Goal: Transaction & Acquisition: Purchase product/service

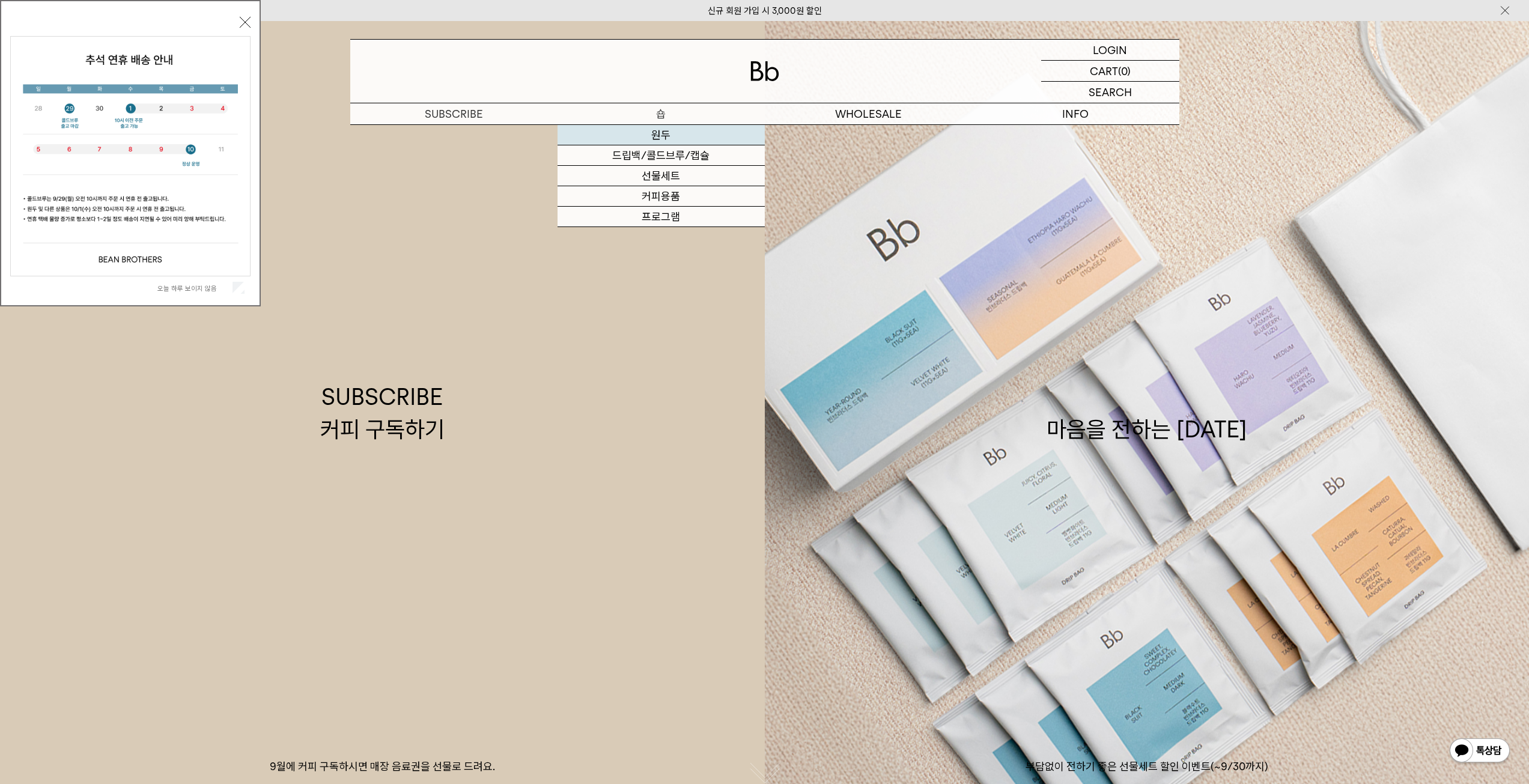
click at [644, 136] on link "원두" at bounding box center [661, 135] width 207 height 20
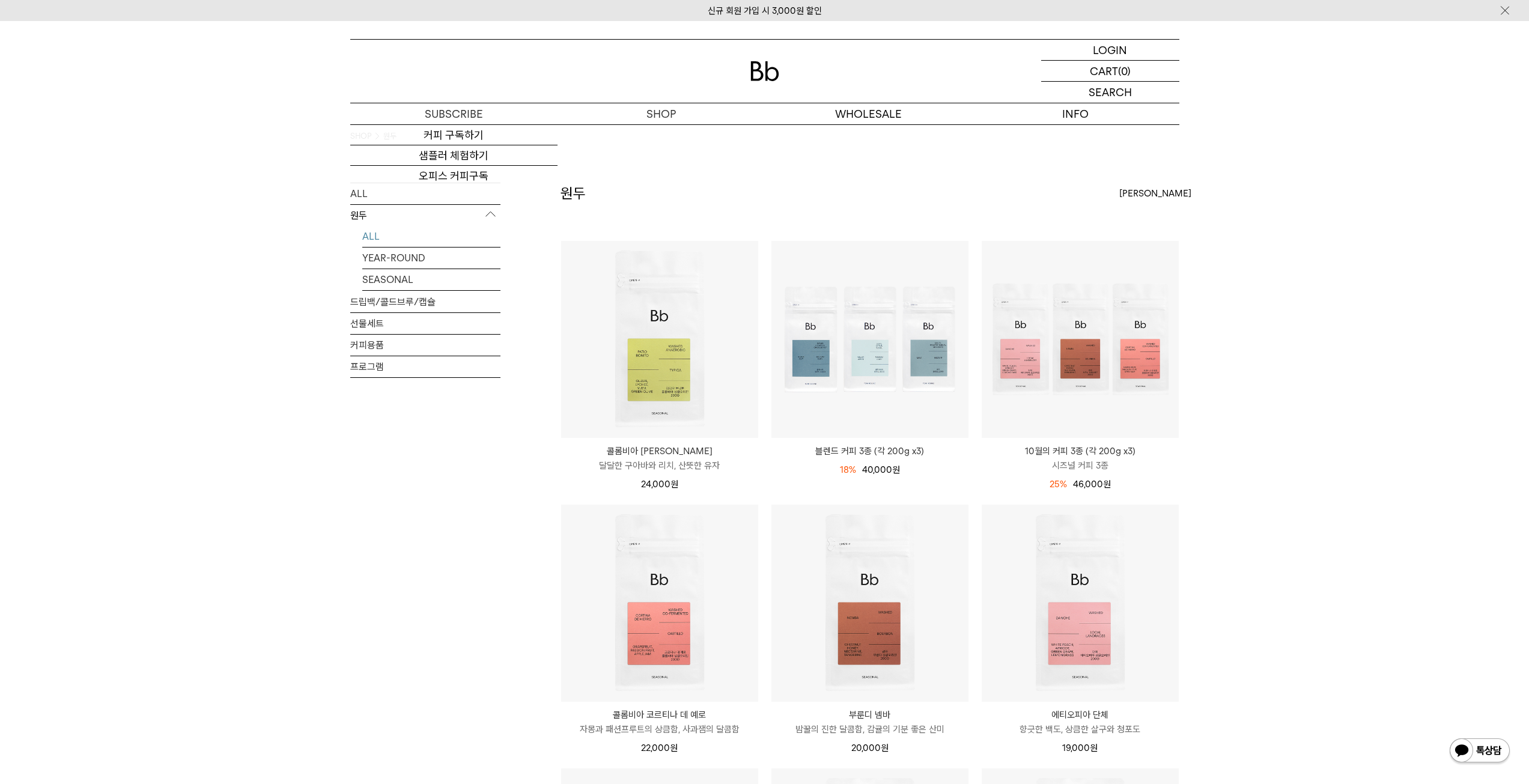
click at [752, 55] on div at bounding box center [764, 71] width 829 height 63
click at [759, 67] on img at bounding box center [765, 71] width 29 height 19
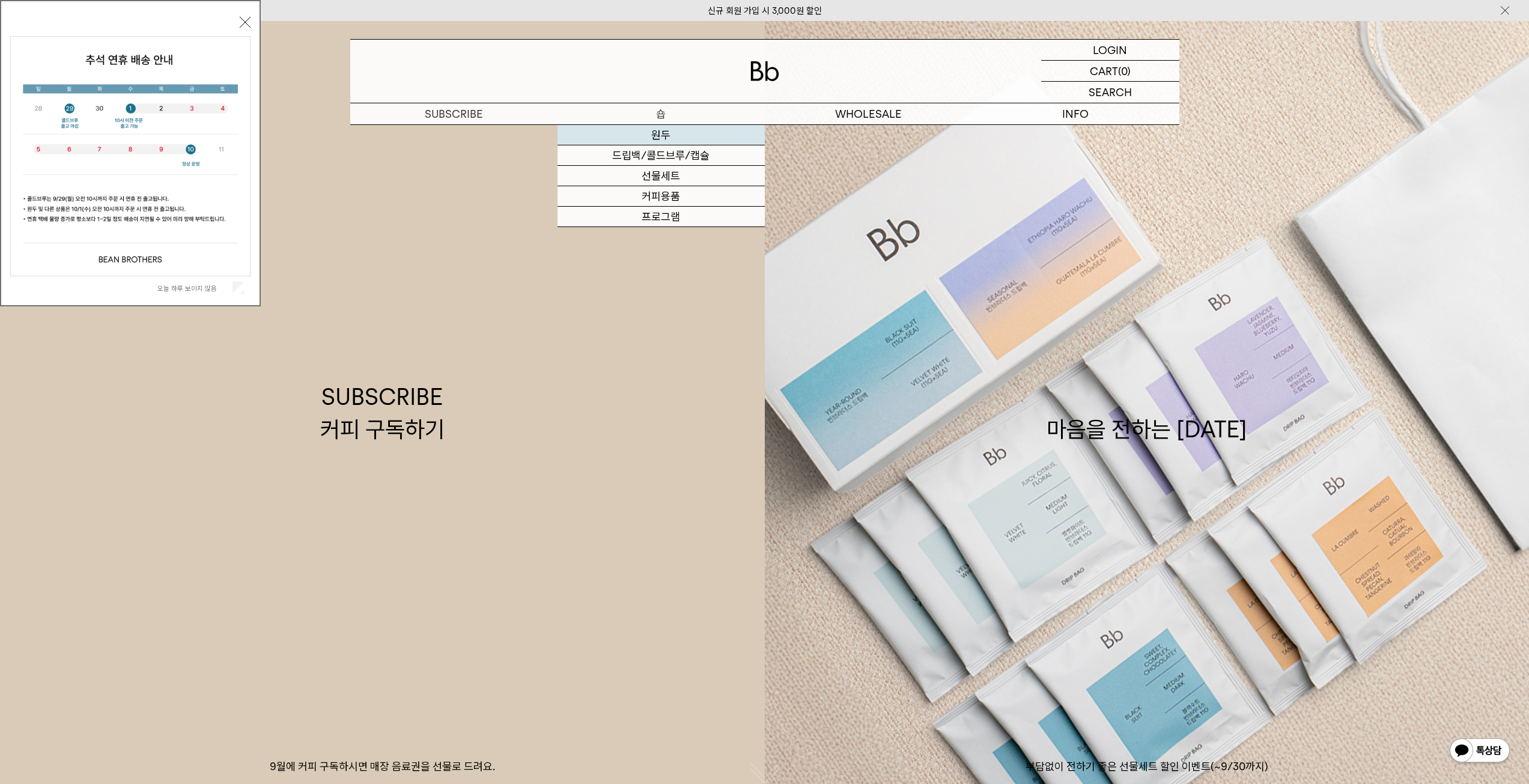
click at [669, 134] on link "원두" at bounding box center [661, 135] width 207 height 20
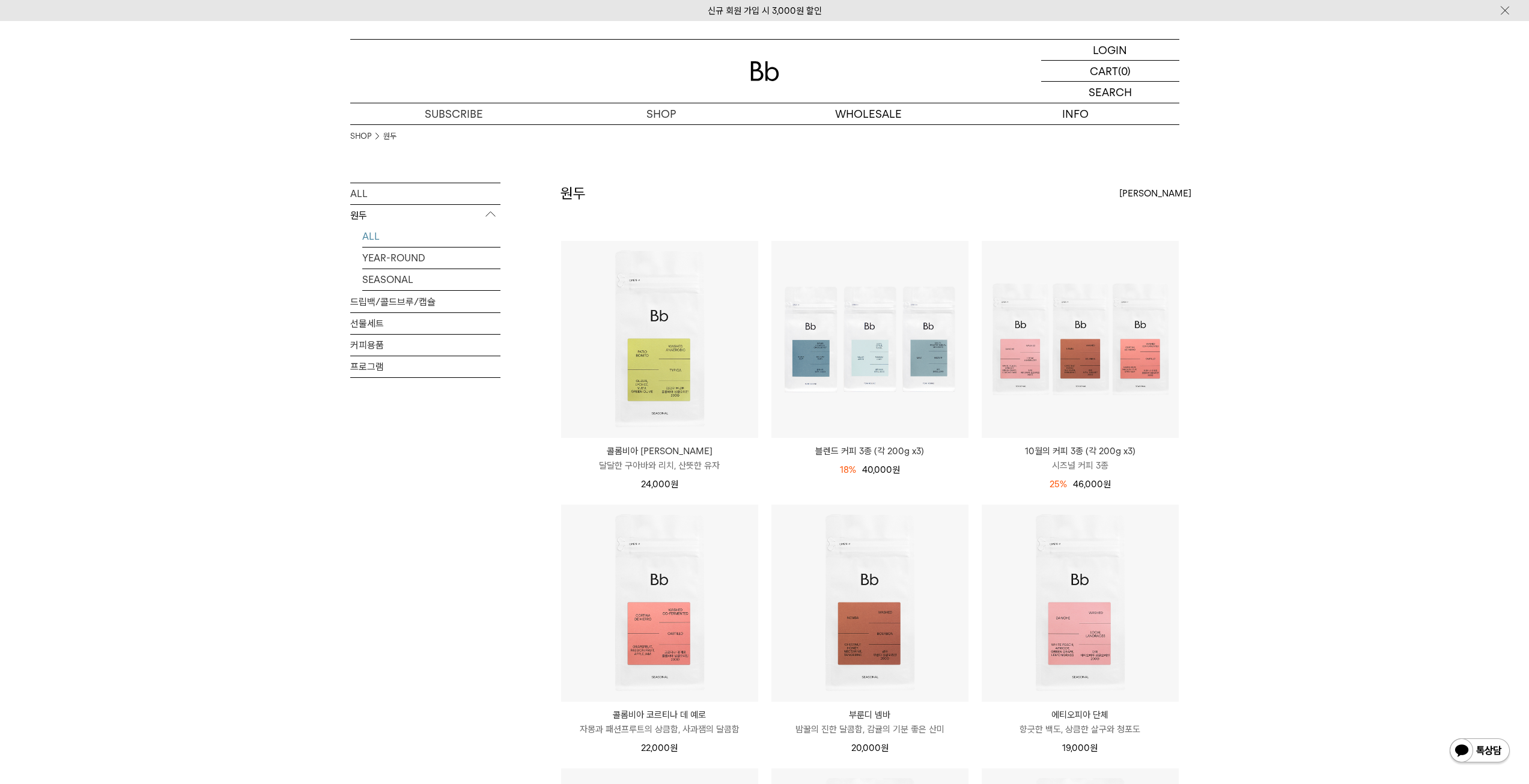
click at [504, 490] on div "ALL 원두 ALL YEAR-ROUND SEASONAL 드립백/콜드브루/캡슐 선물세트 커피용품 프로그램 원두 상품 12 개" at bounding box center [764, 799] width 829 height 1233
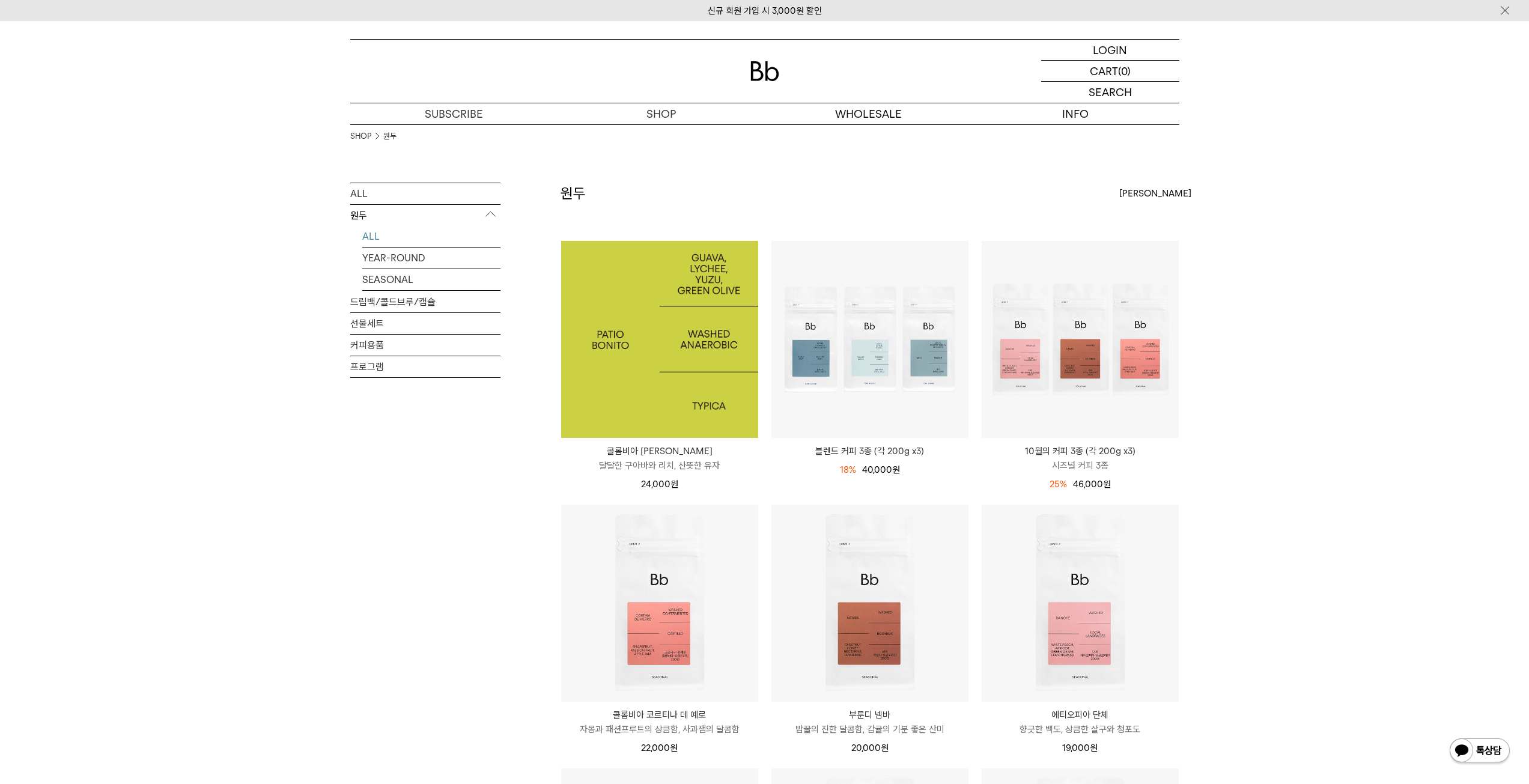
click at [629, 339] on img at bounding box center [659, 339] width 197 height 197
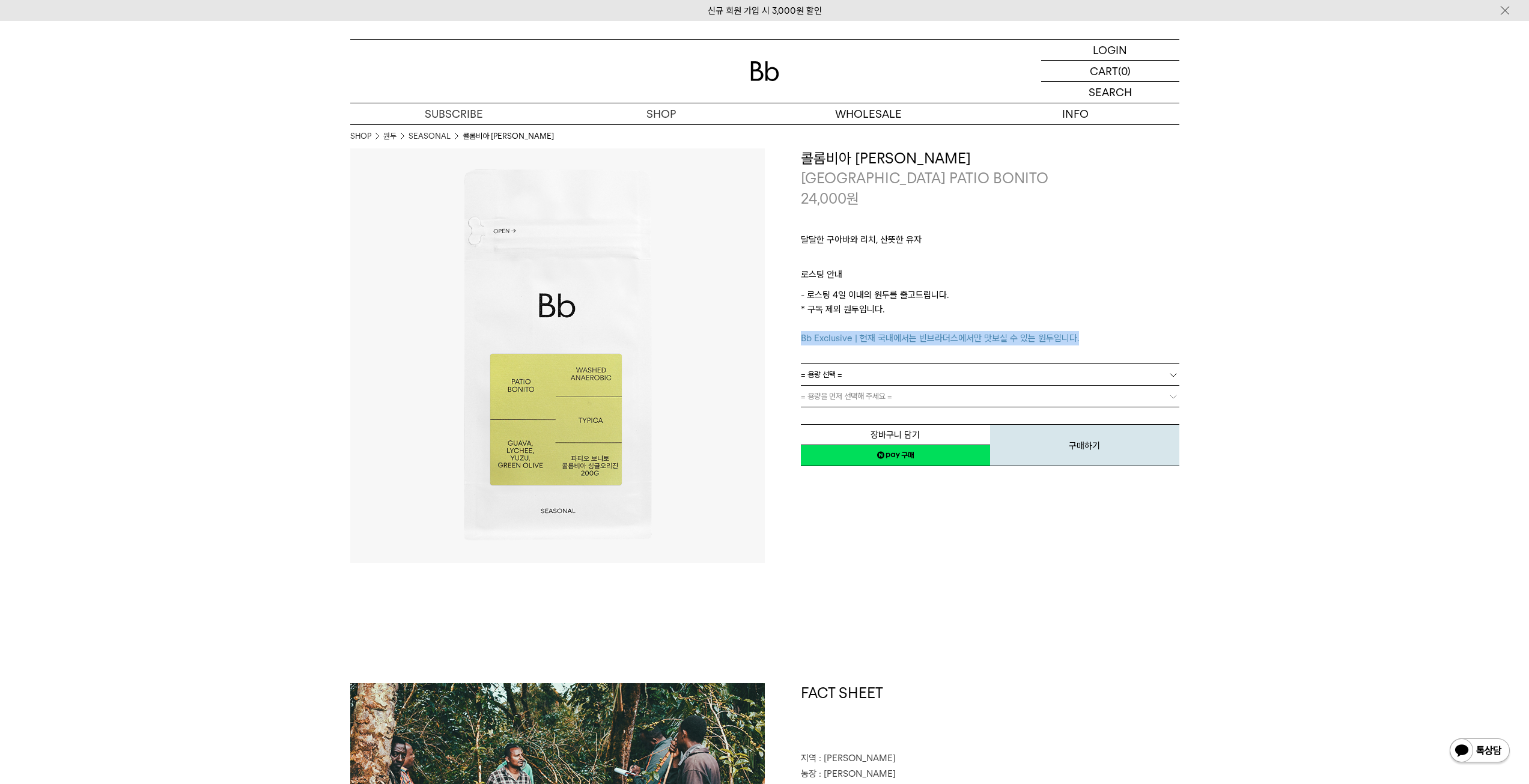
drag, startPoint x: 804, startPoint y: 337, endPoint x: 1106, endPoint y: 339, distance: 302.0
click at [1106, 339] on p "- 로스팅 4일 이내의 원두를 출고드립니다. * 구독 제외 원두입니다. Bb Exclusive | 현재 국내에서는 빈브라더스에서만 맛보실 수 …" at bounding box center [990, 316] width 379 height 57
click at [886, 386] on span "= 용량을 먼저 선택해 주세요 =" at bounding box center [847, 396] width 91 height 21
click at [875, 397] on span "= 용량을 먼저 선택해 주세요 =" at bounding box center [847, 396] width 91 height 21
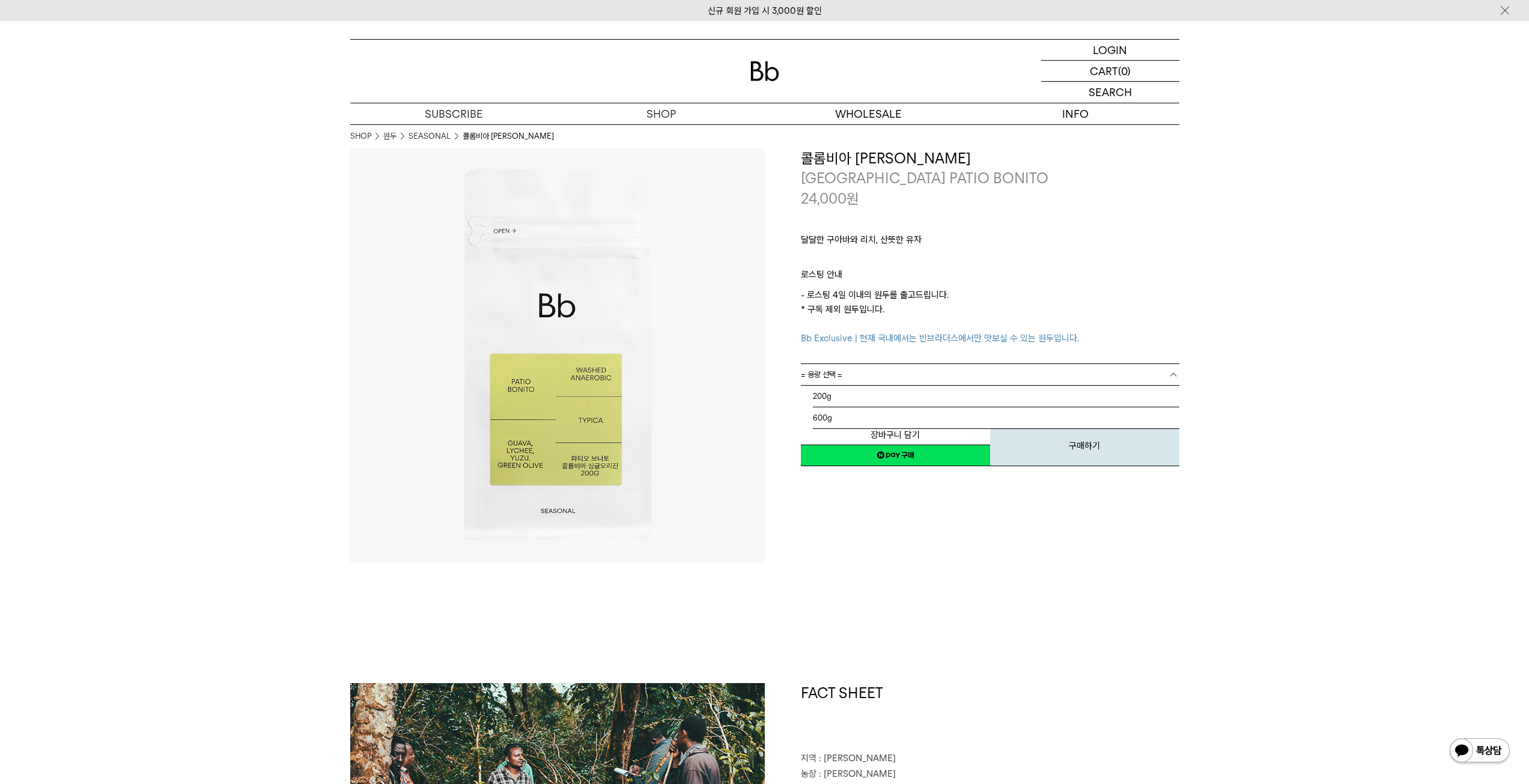
click at [870, 382] on link "= 용량 선택 =" at bounding box center [990, 375] width 379 height 21
click at [862, 402] on li "200g" at bounding box center [996, 396] width 366 height 21
drag, startPoint x: 888, startPoint y: 524, endPoint x: 880, endPoint y: 485, distance: 39.8
click at [888, 522] on div "**********" at bounding box center [972, 356] width 415 height 415
click at [658, 199] on link "커피용품" at bounding box center [661, 196] width 207 height 20
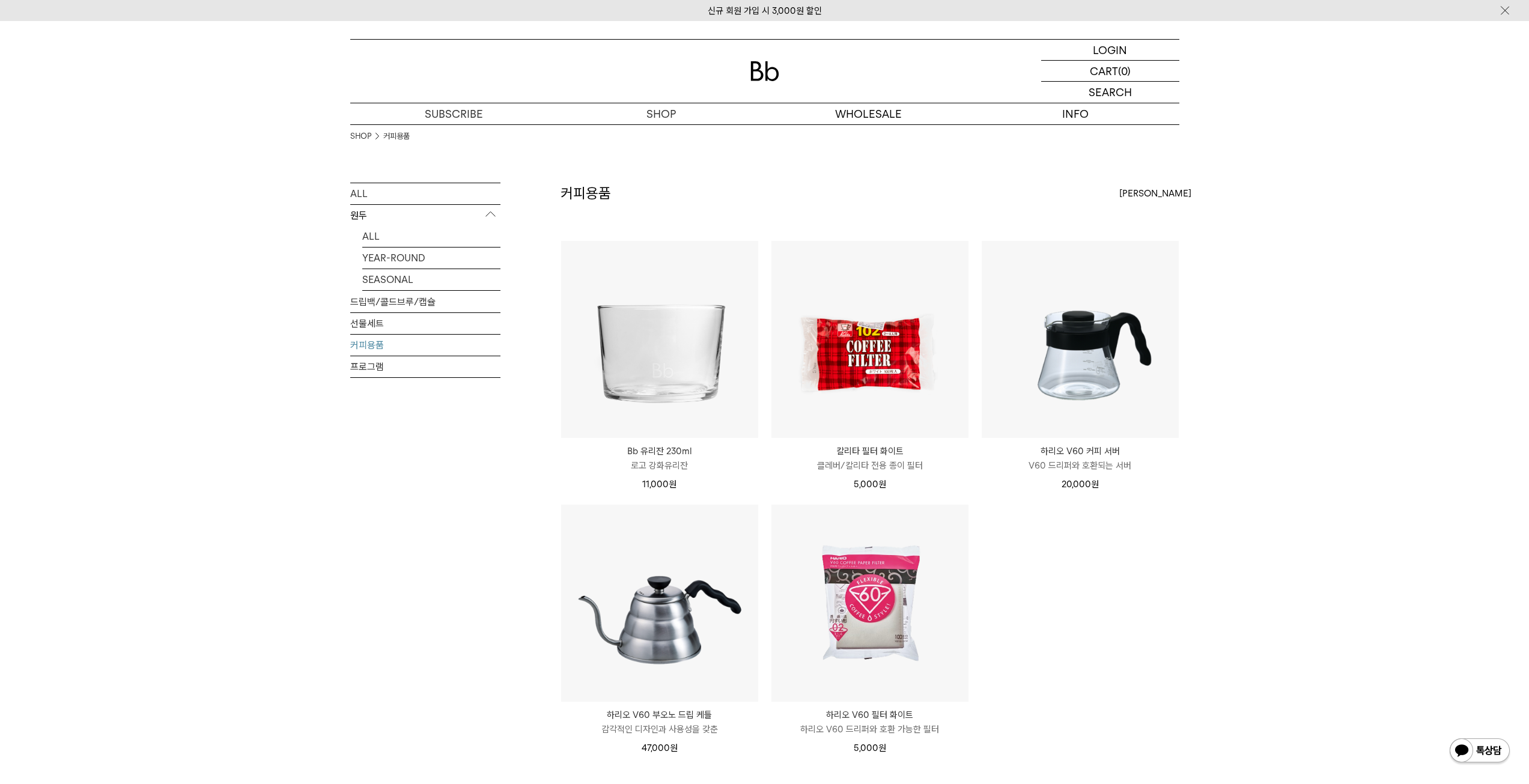
click at [356, 221] on p "원두" at bounding box center [425, 216] width 151 height 21
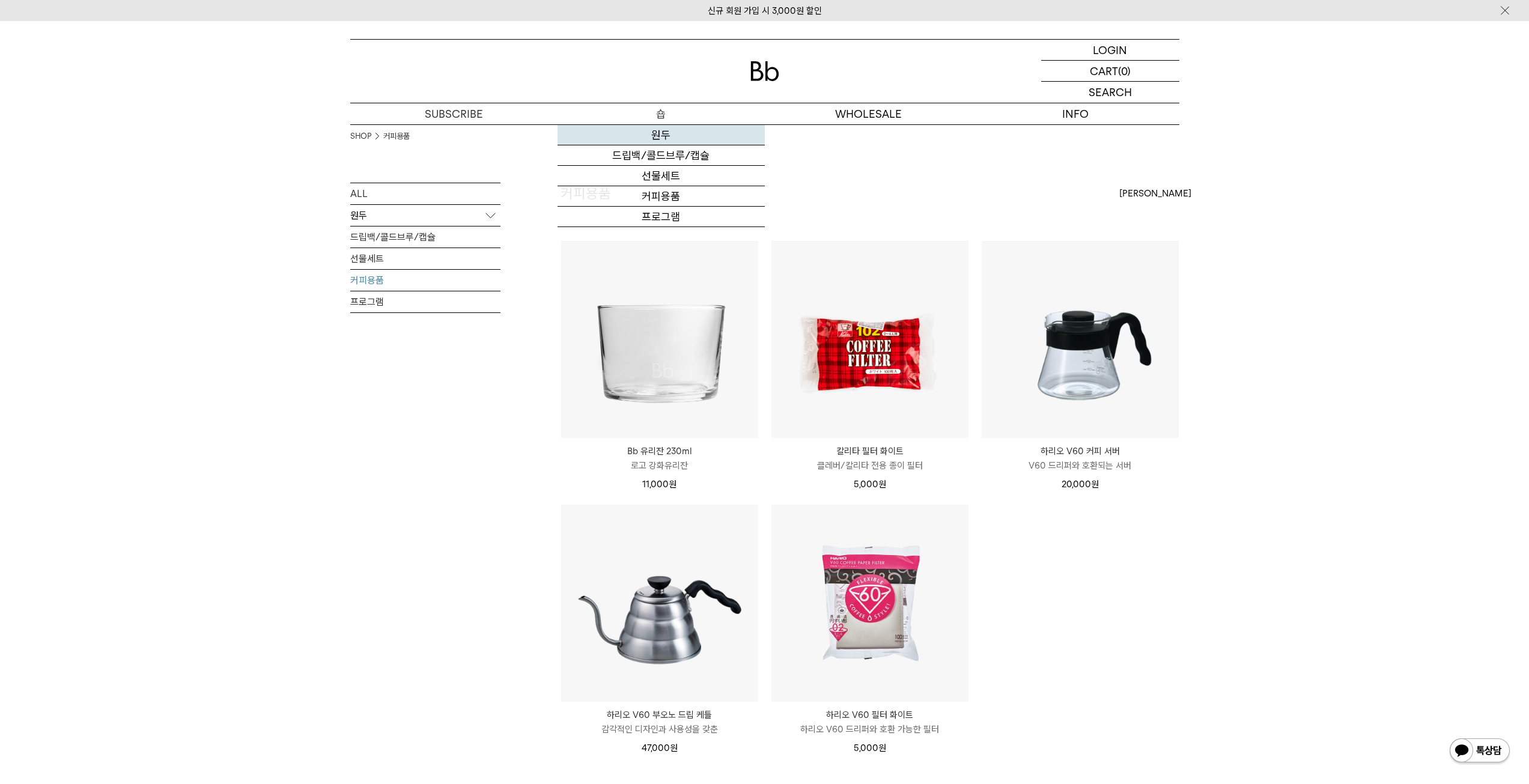
click at [659, 136] on link "원두" at bounding box center [661, 135] width 207 height 20
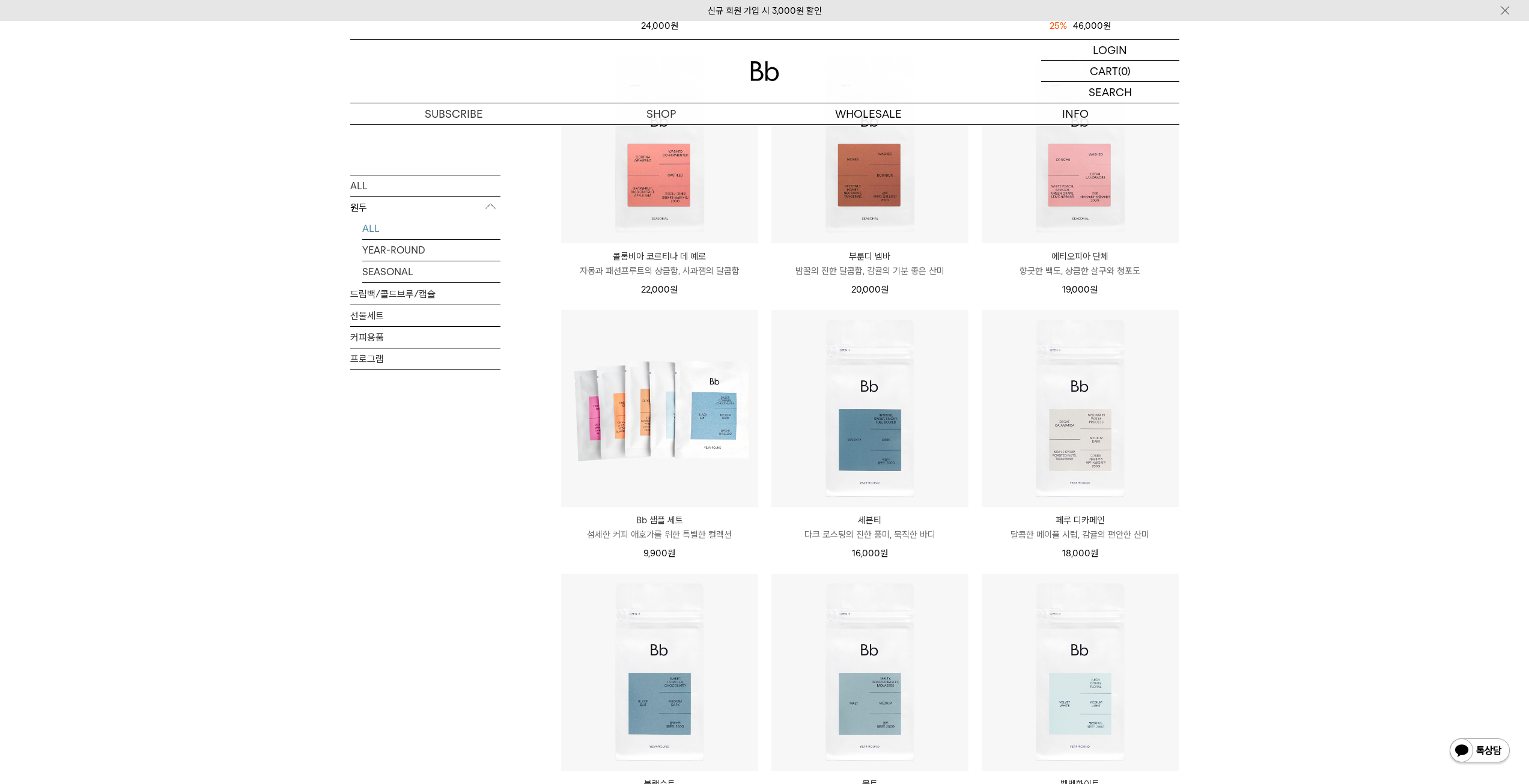
scroll to position [481, 0]
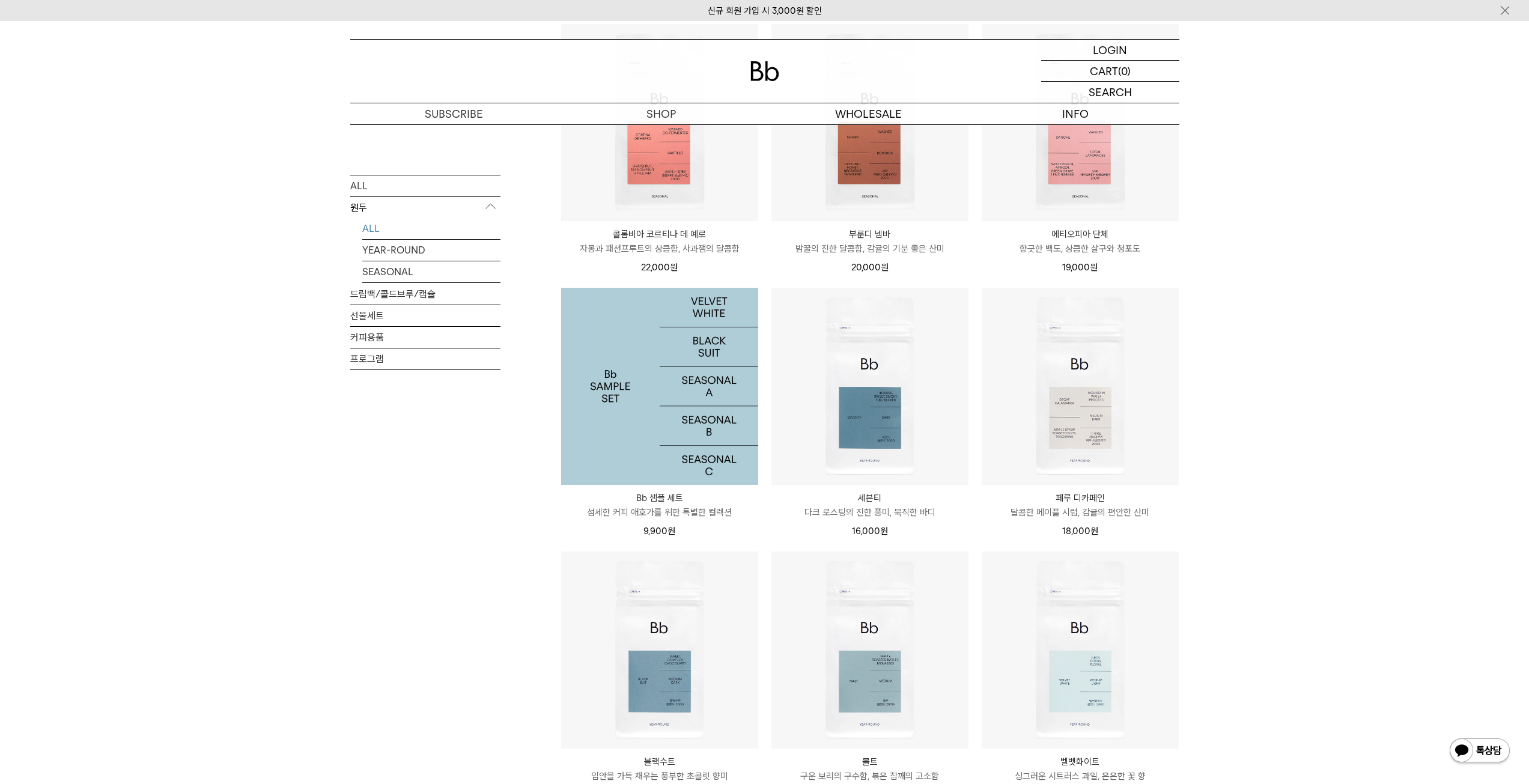
click at [692, 372] on img at bounding box center [659, 386] width 197 height 197
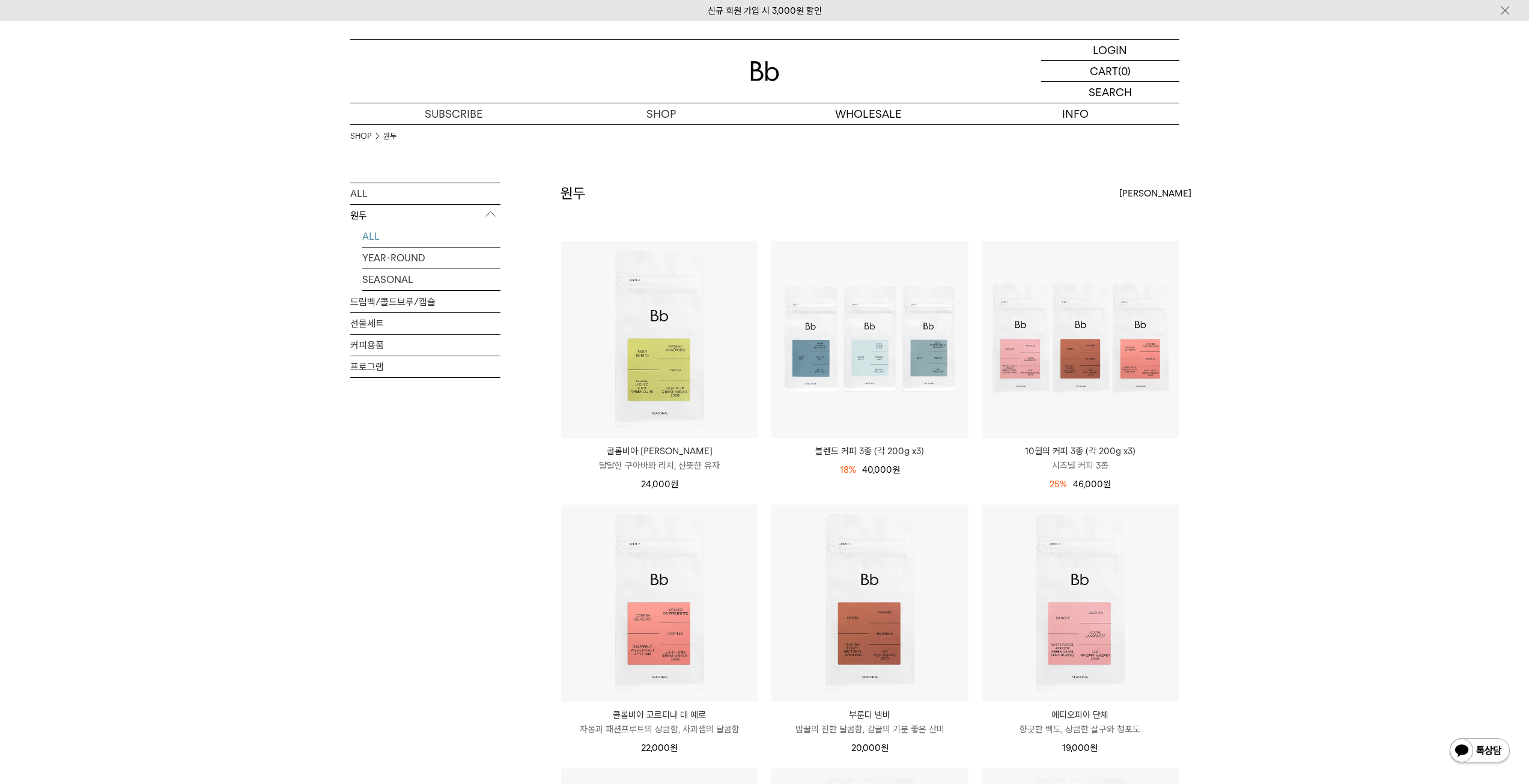
click at [460, 538] on div "ALL 원두 ALL YEAR-ROUND SEASONAL 드립백/콜드브루/캡슐 선물세트 커피용품 프로그램" at bounding box center [425, 799] width 151 height 1233
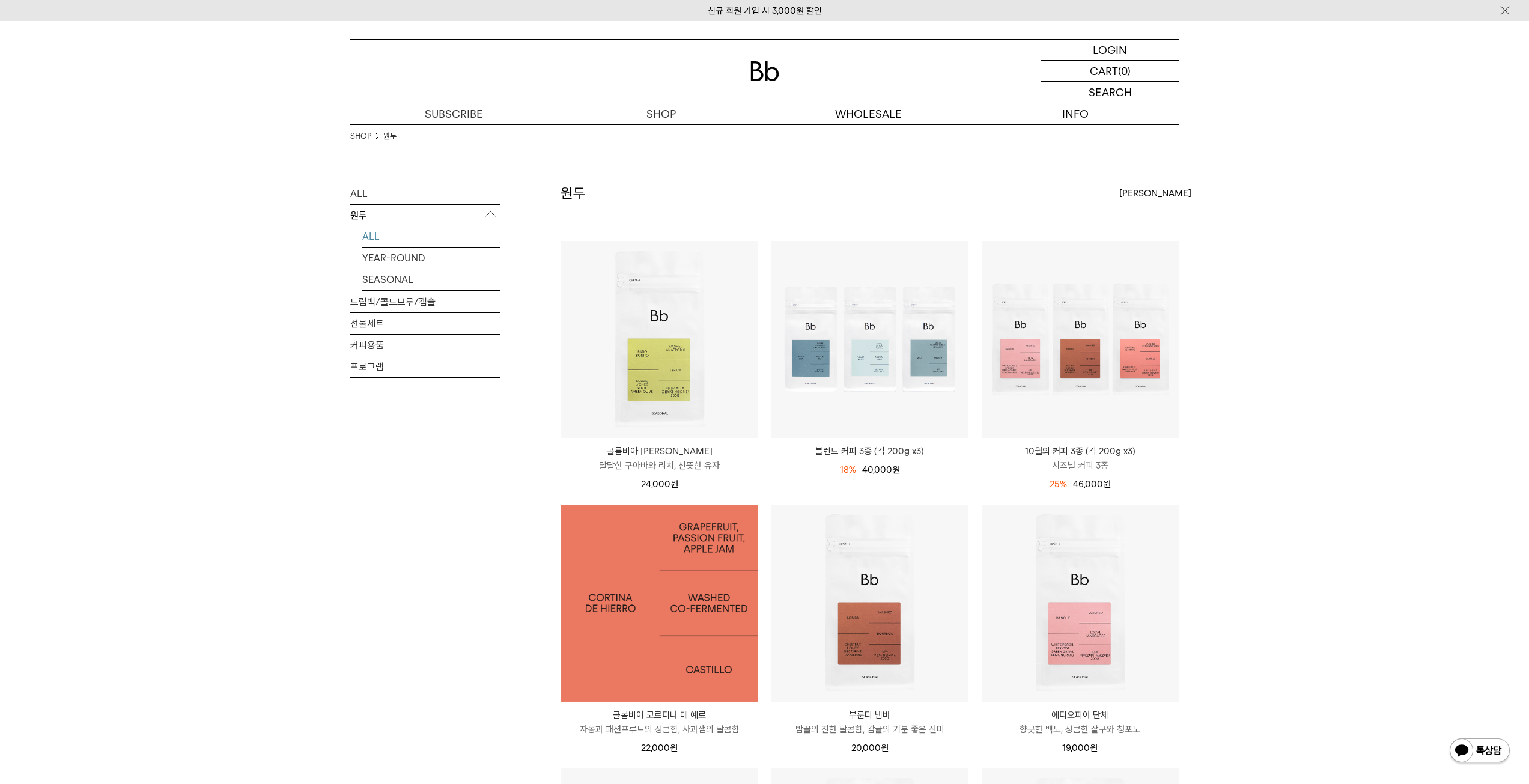
click at [654, 571] on img at bounding box center [659, 602] width 197 height 197
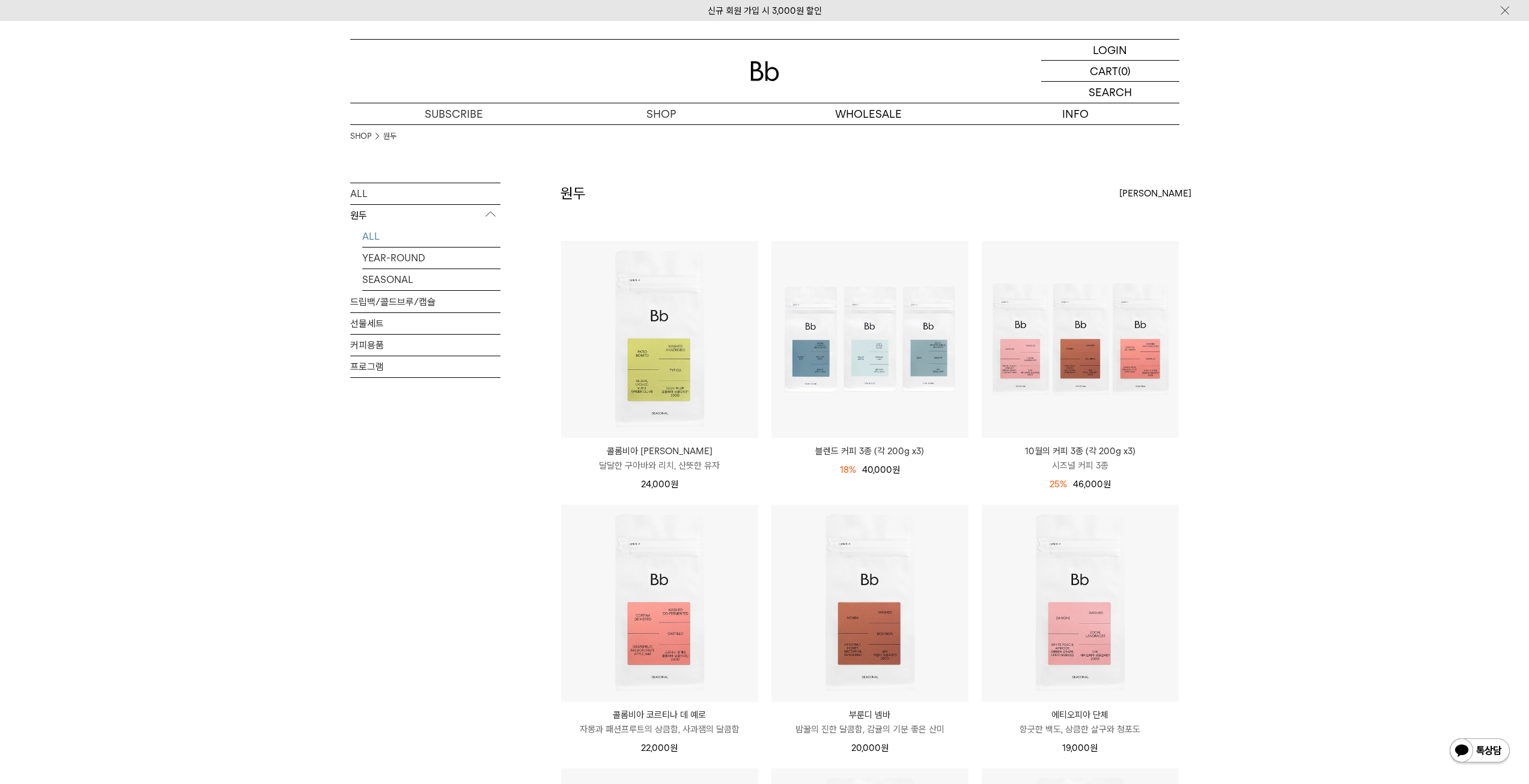
click at [1259, 652] on div "SHOP 원두 ALL 원두 ALL YEAR-ROUND SEASONAL 드립백/콜드브루/캡슐 선물세트 커피용품 프로그램 원두 최신순" at bounding box center [764, 769] width 1529 height 1291
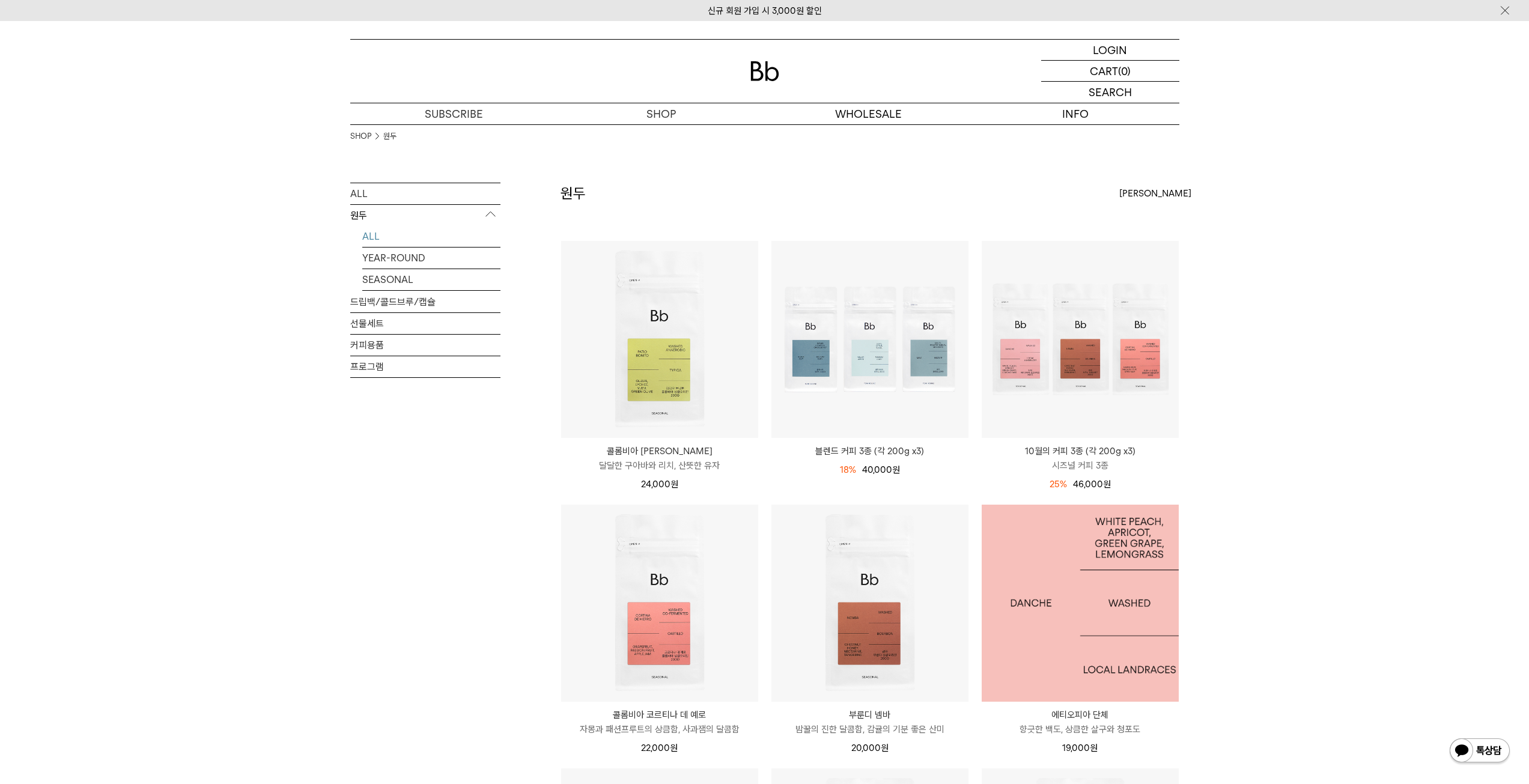
click at [1086, 568] on img at bounding box center [1080, 602] width 197 height 197
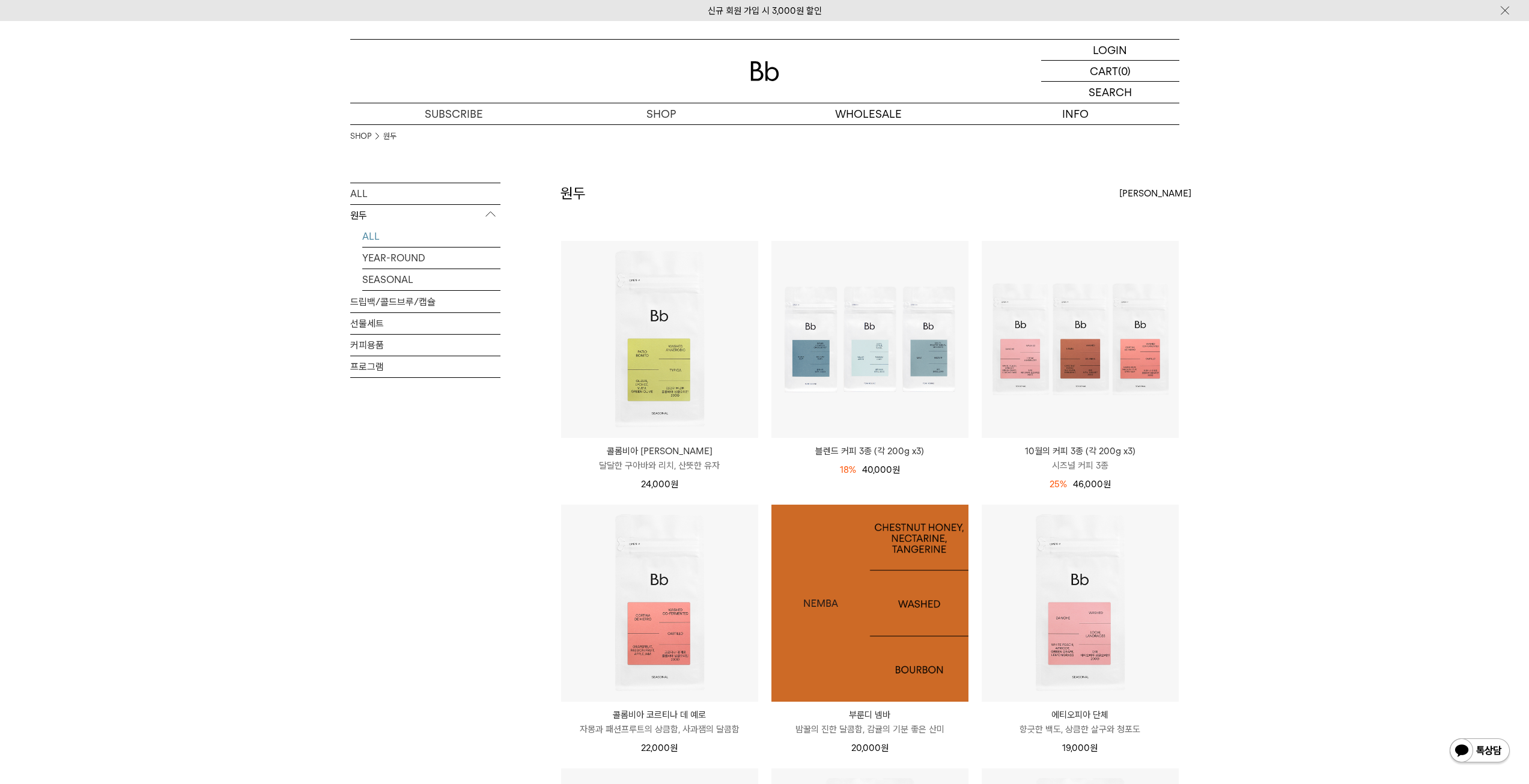
click at [859, 683] on img at bounding box center [870, 602] width 197 height 197
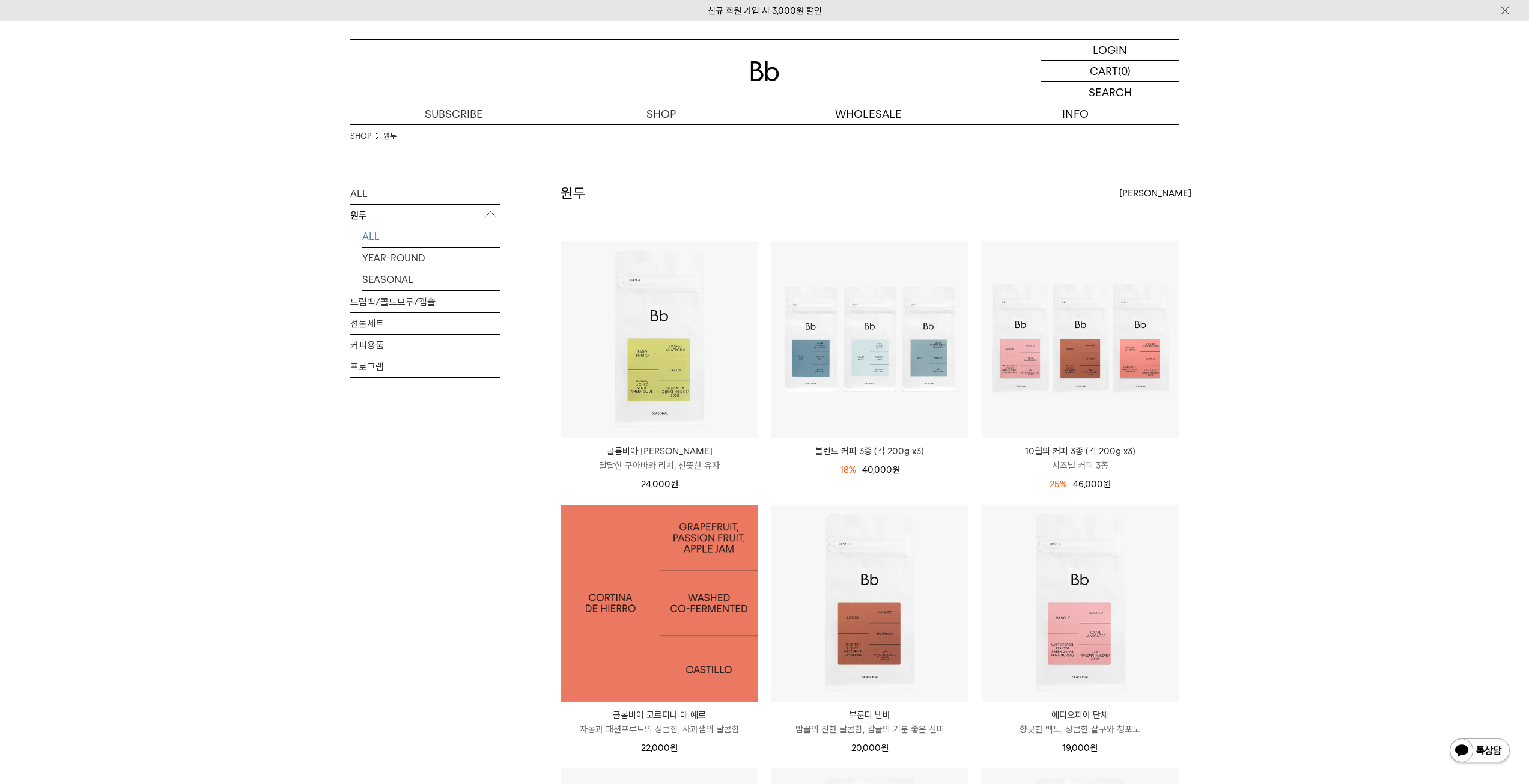
click at [689, 593] on img at bounding box center [659, 602] width 197 height 197
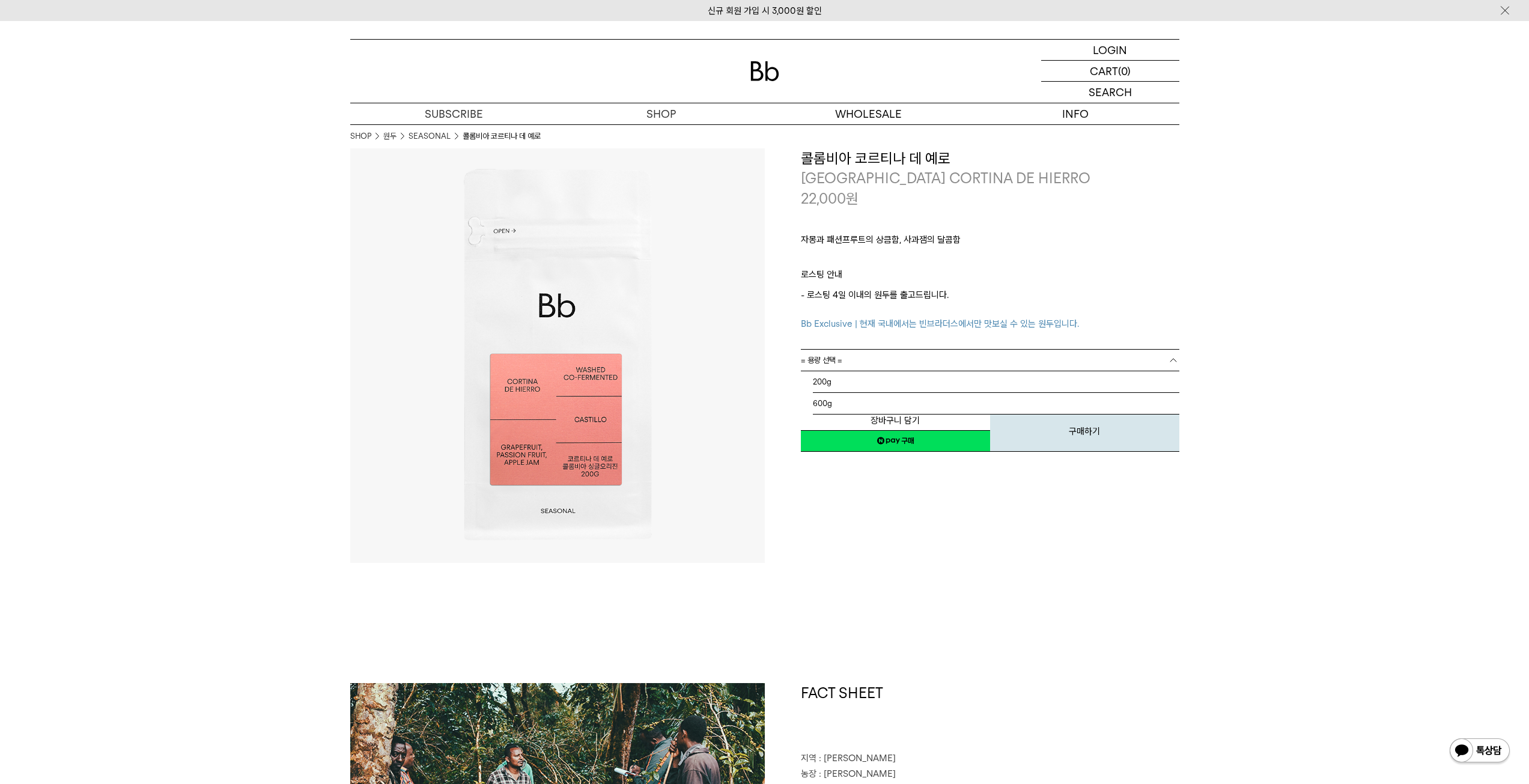
click at [903, 365] on link "= 용량 선택 =" at bounding box center [990, 360] width 379 height 21
click at [893, 379] on li "200g" at bounding box center [996, 382] width 366 height 21
drag, startPoint x: 896, startPoint y: 493, endPoint x: 896, endPoint y: 448, distance: 45.0
click at [896, 492] on div "**********" at bounding box center [972, 356] width 415 height 415
click at [890, 421] on button "장바구니 담기" at bounding box center [895, 421] width 190 height 21
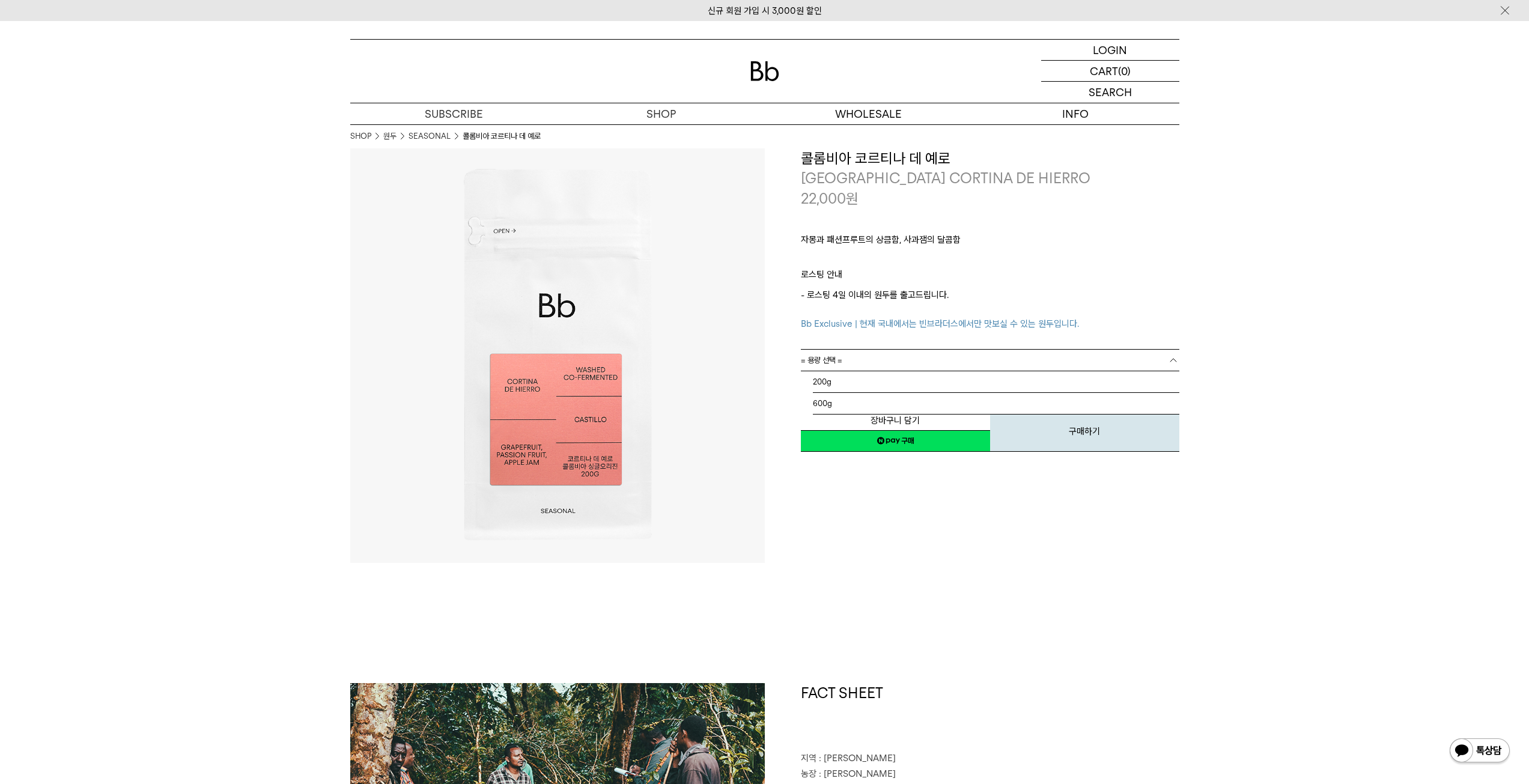
click at [878, 364] on link "= 용량 선택 =" at bounding box center [990, 360] width 379 height 21
click at [870, 380] on li "200g" at bounding box center [996, 382] width 366 height 21
click at [870, 382] on link "= 용량을 먼저 선택해 주세요 =" at bounding box center [990, 382] width 379 height 21
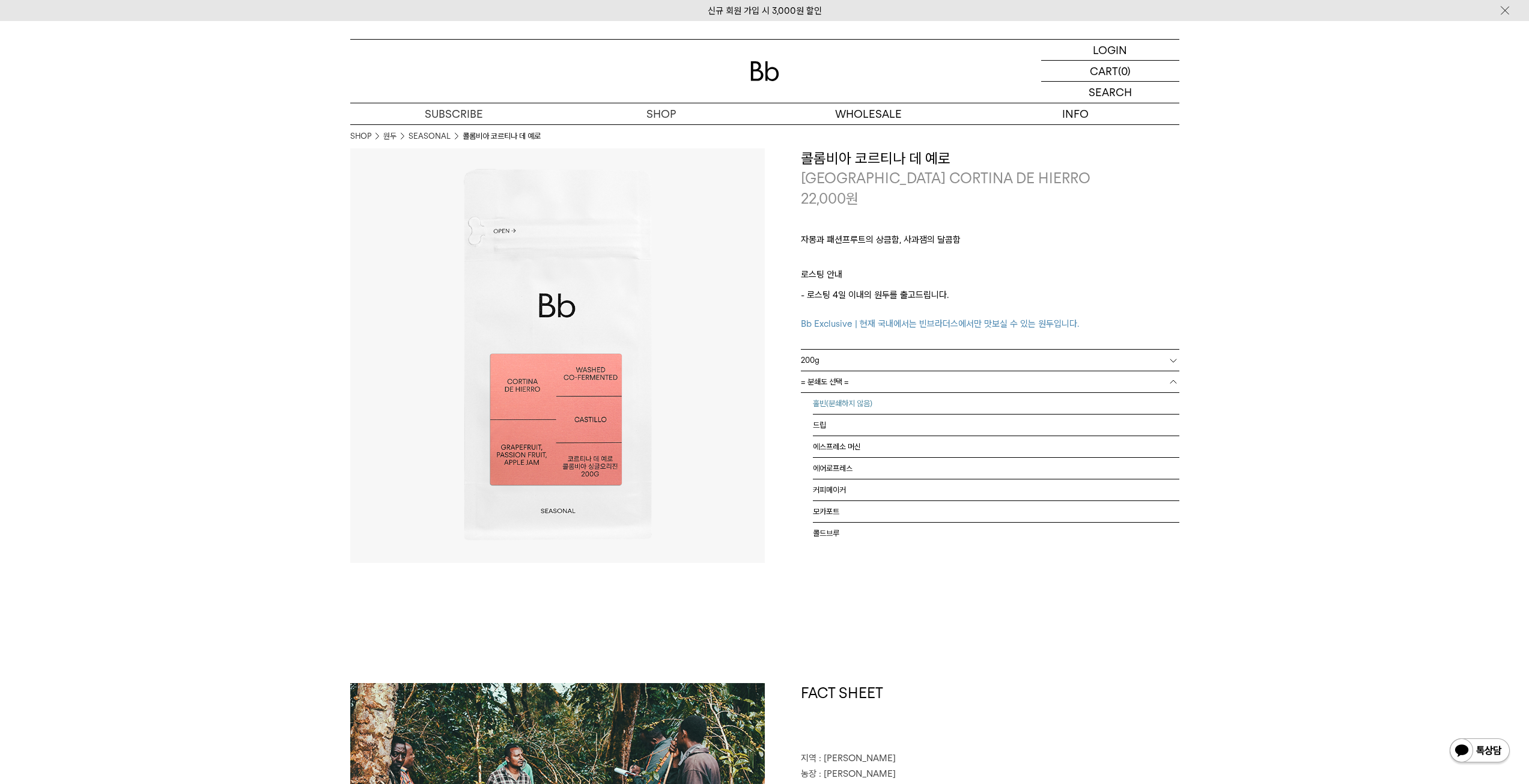
click at [866, 400] on li "홀빈(분쇄하지 않음)" at bounding box center [996, 403] width 366 height 21
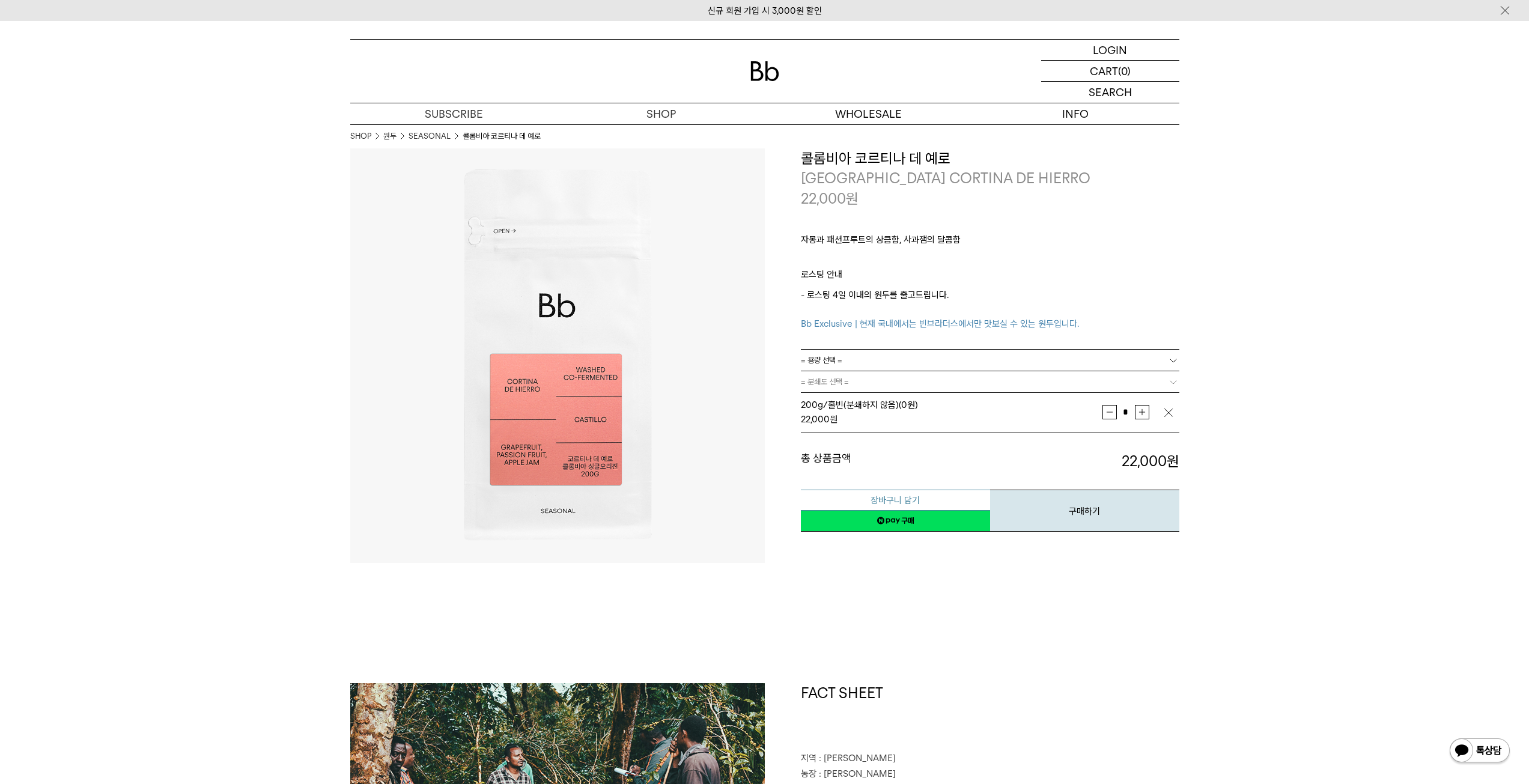
click at [878, 496] on button "장바구니 담기" at bounding box center [895, 500] width 190 height 21
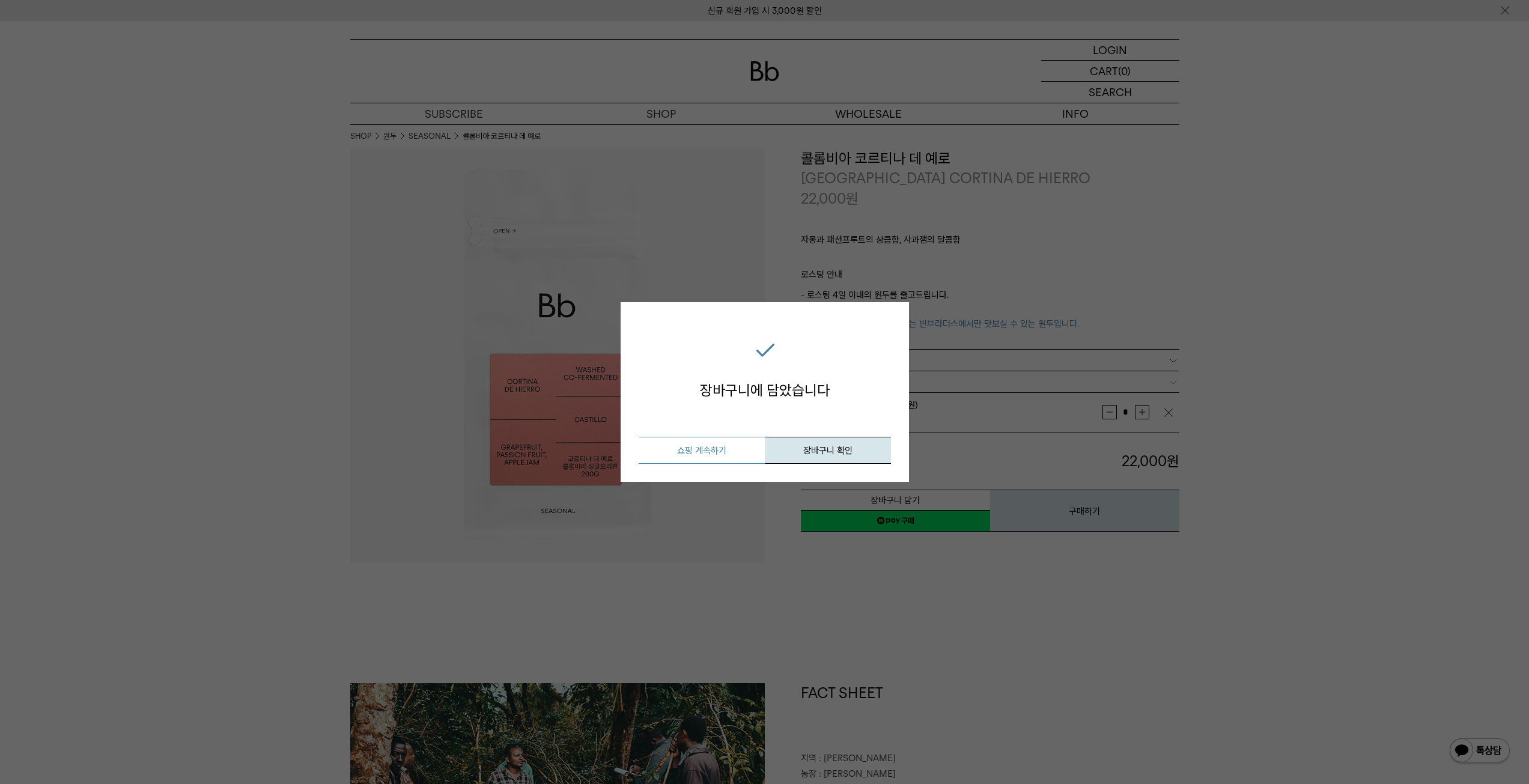
click at [713, 442] on button "쇼핑 계속하기" at bounding box center [702, 450] width 126 height 27
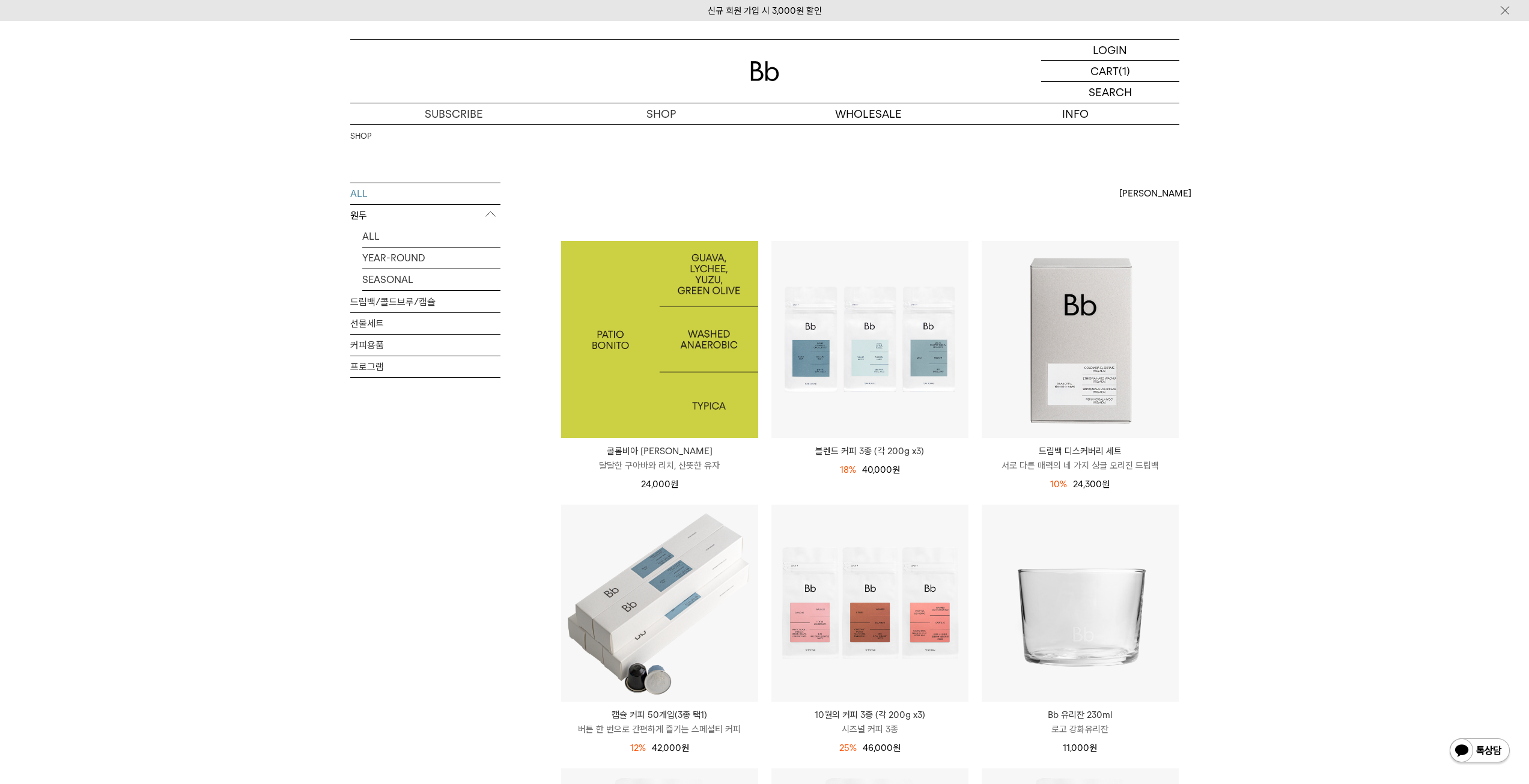
click at [634, 336] on img at bounding box center [659, 339] width 197 height 197
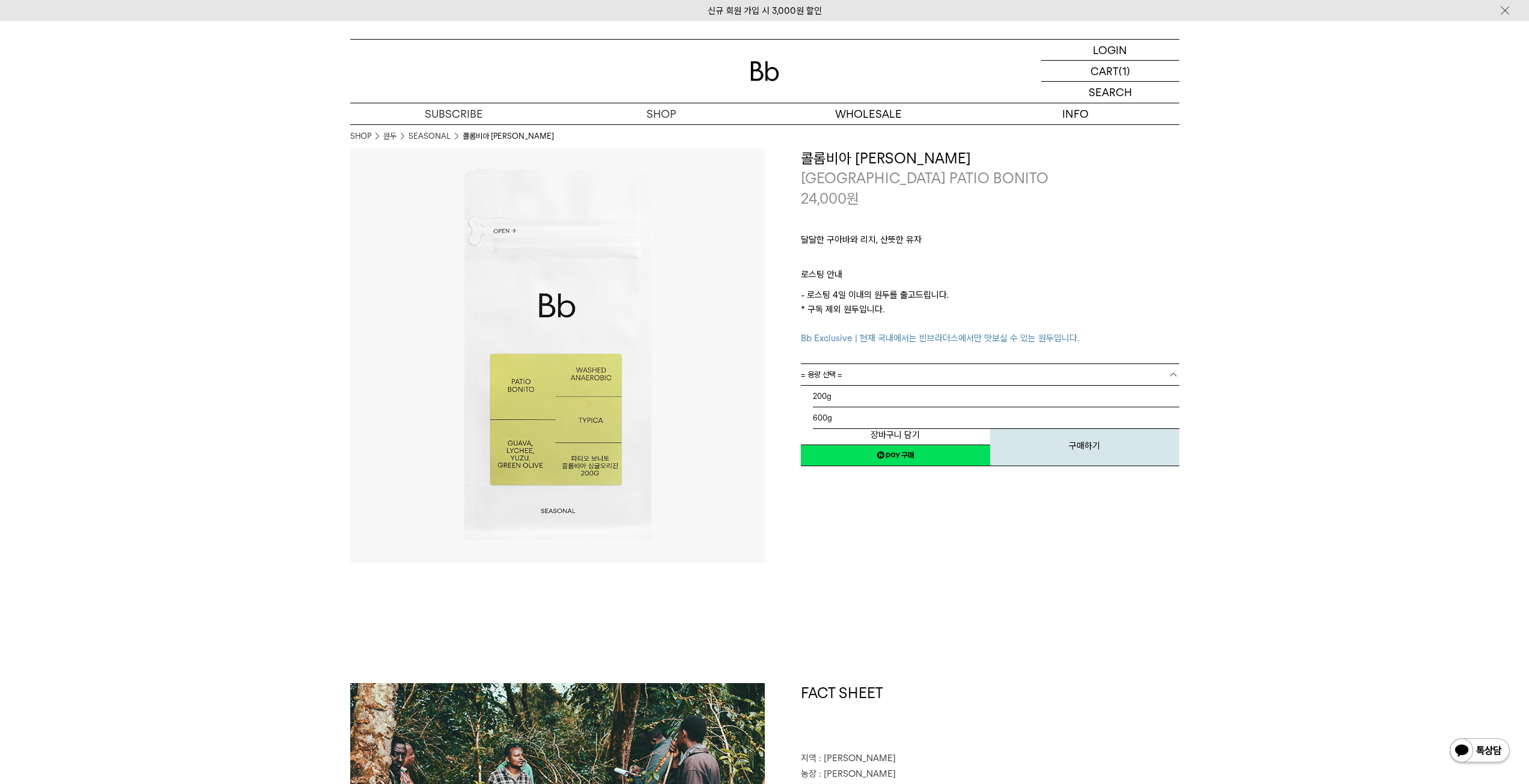
click at [876, 377] on link "= 용량 선택 =" at bounding box center [990, 375] width 379 height 21
click at [876, 394] on li "200g" at bounding box center [996, 396] width 366 height 21
click at [876, 395] on link "= 분쇄도 선택 =" at bounding box center [990, 396] width 379 height 21
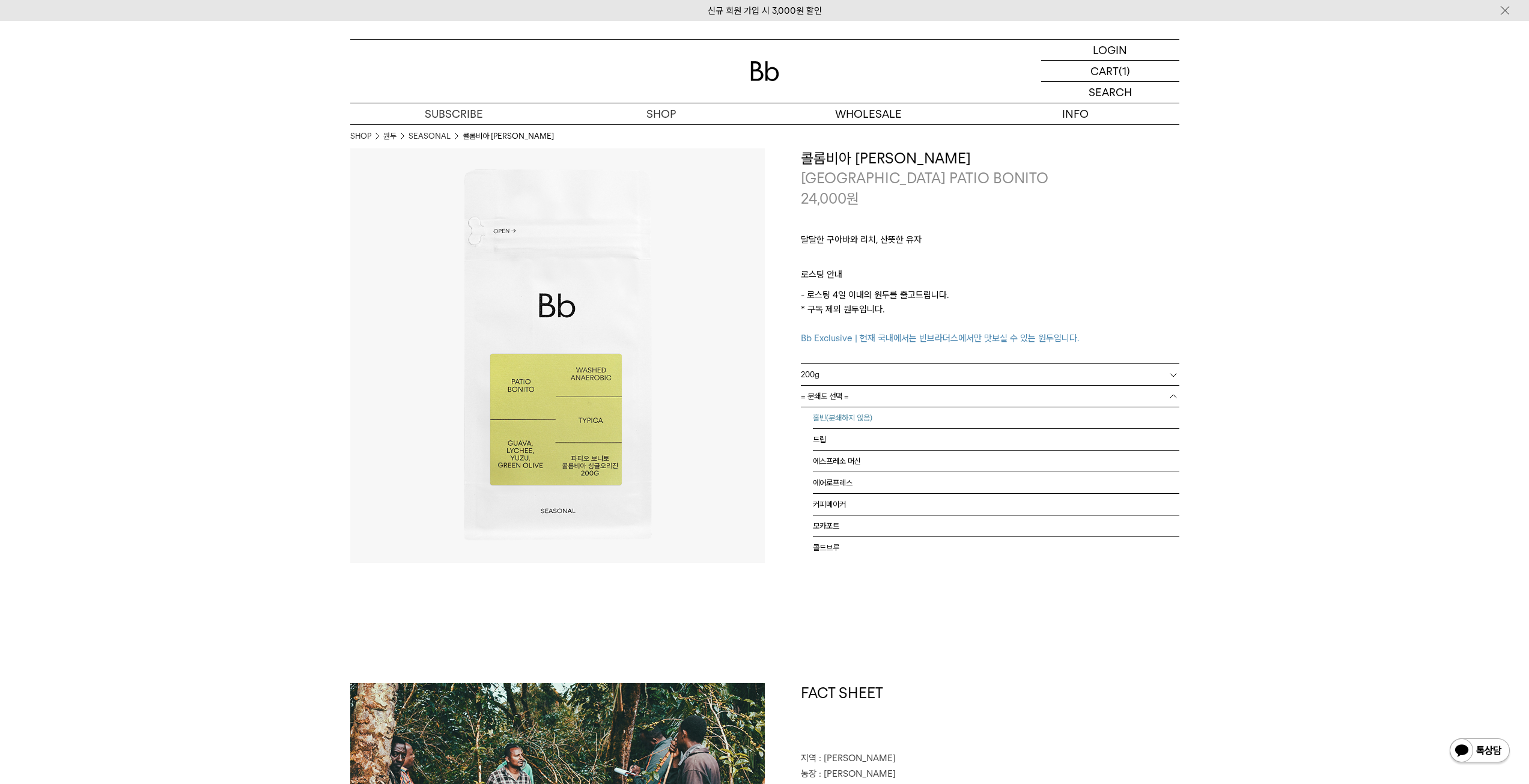
click at [869, 416] on li "홀빈(분쇄하지 않음)" at bounding box center [996, 418] width 366 height 21
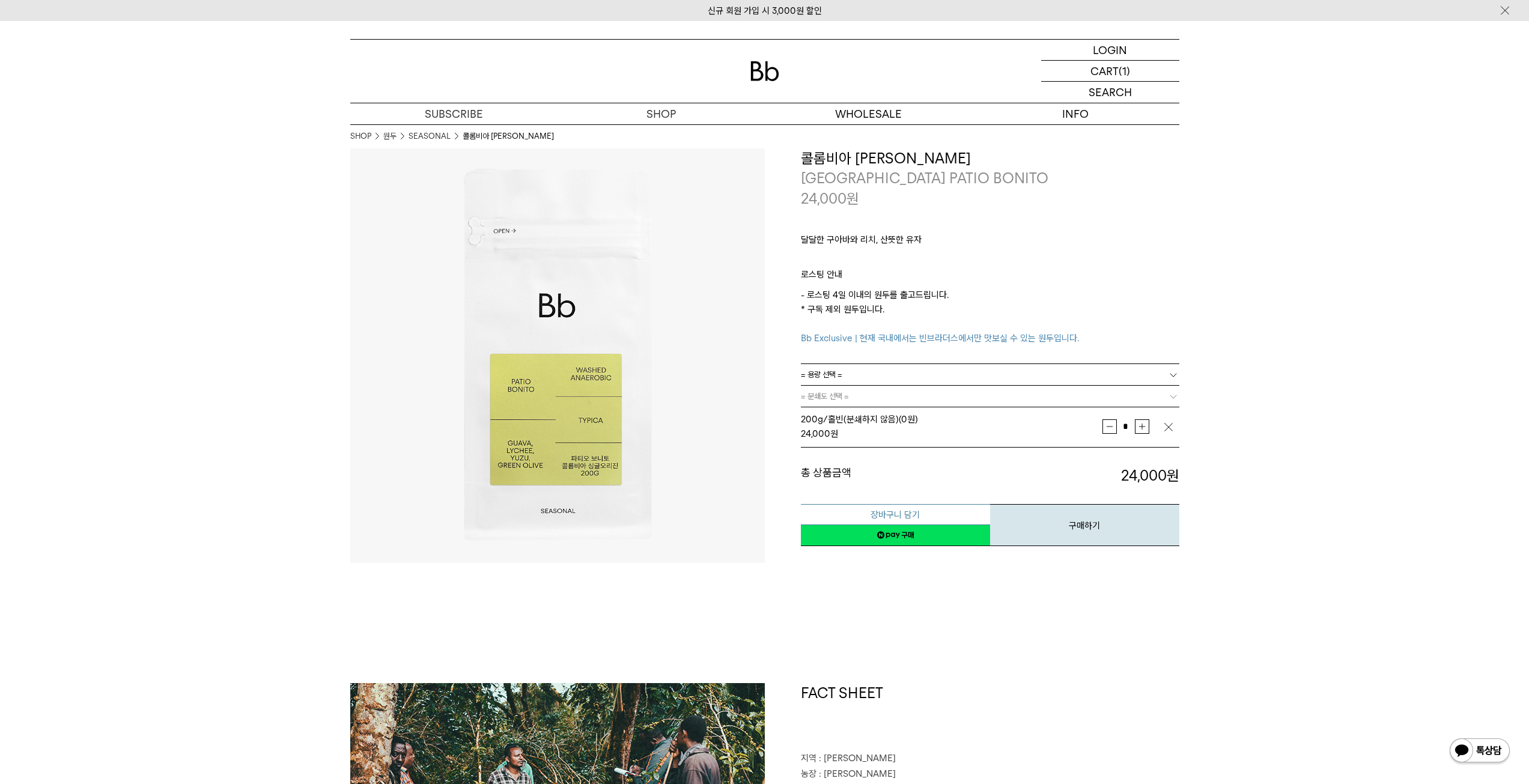
click at [904, 516] on button "장바구니 담기" at bounding box center [895, 515] width 190 height 21
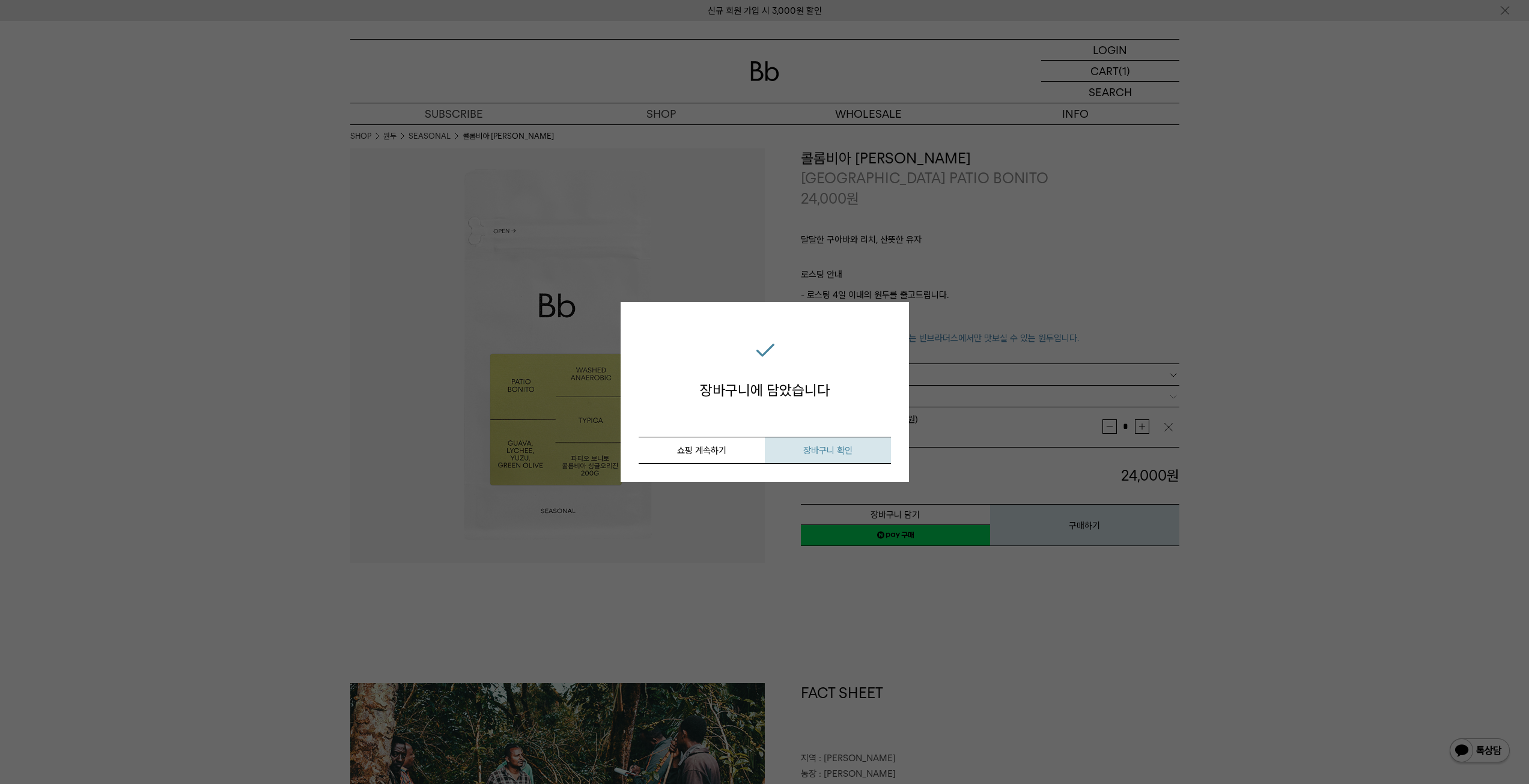
click at [829, 444] on button "장바구니 확인" at bounding box center [828, 450] width 126 height 27
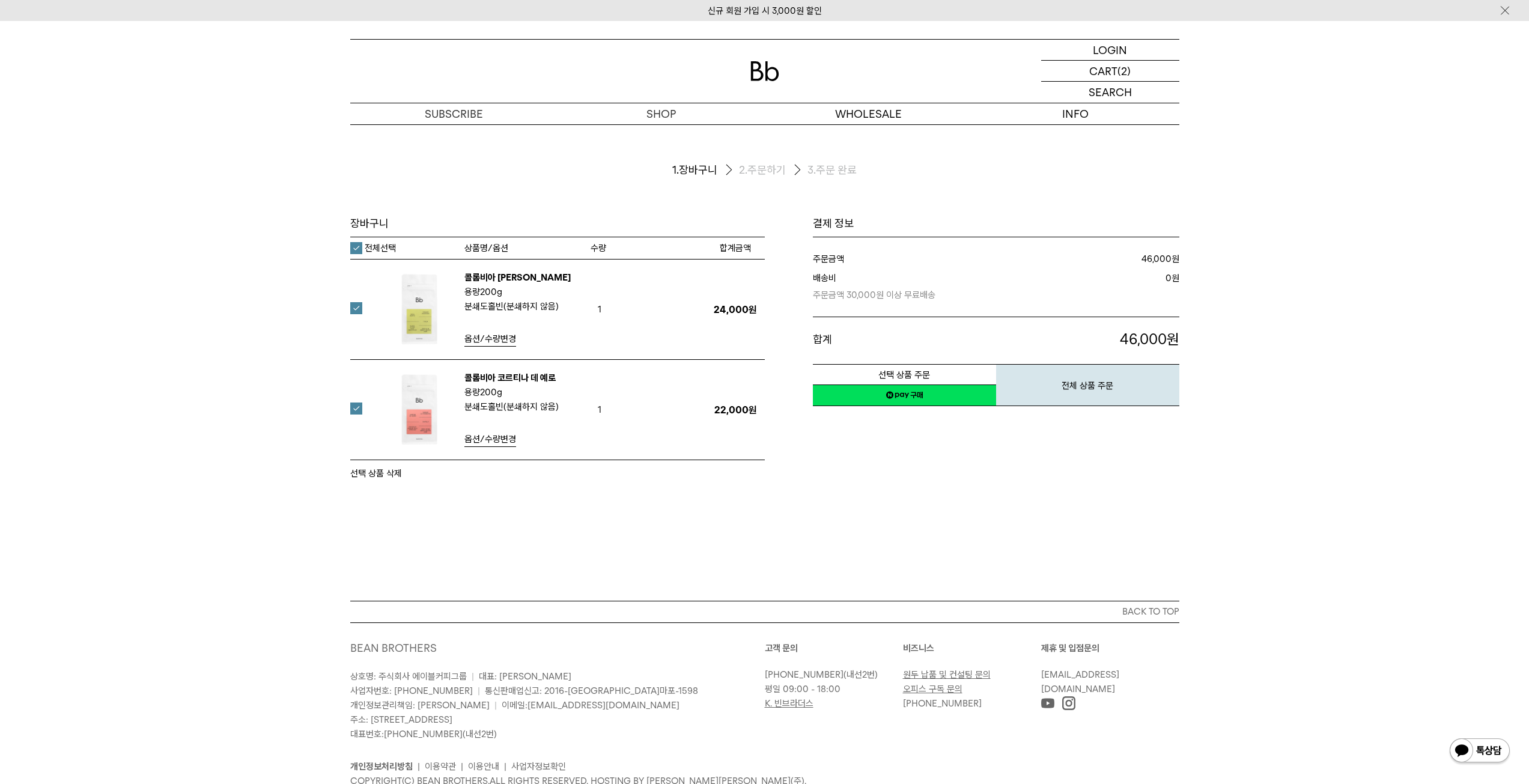
click at [905, 394] on link "네이버페이 구매하기" at bounding box center [905, 395] width 184 height 21
